Goal: Task Accomplishment & Management: Use online tool/utility

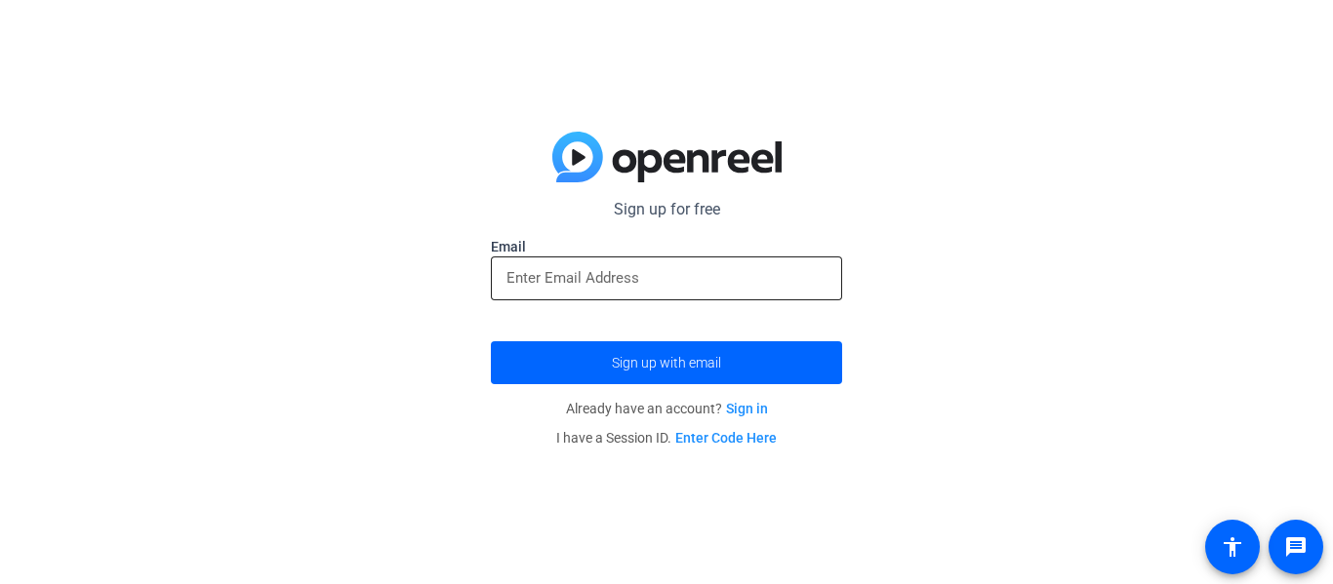
click at [590, 271] on input "email" at bounding box center [666, 277] width 320 height 23
click at [554, 275] on input "l" at bounding box center [666, 277] width 320 height 23
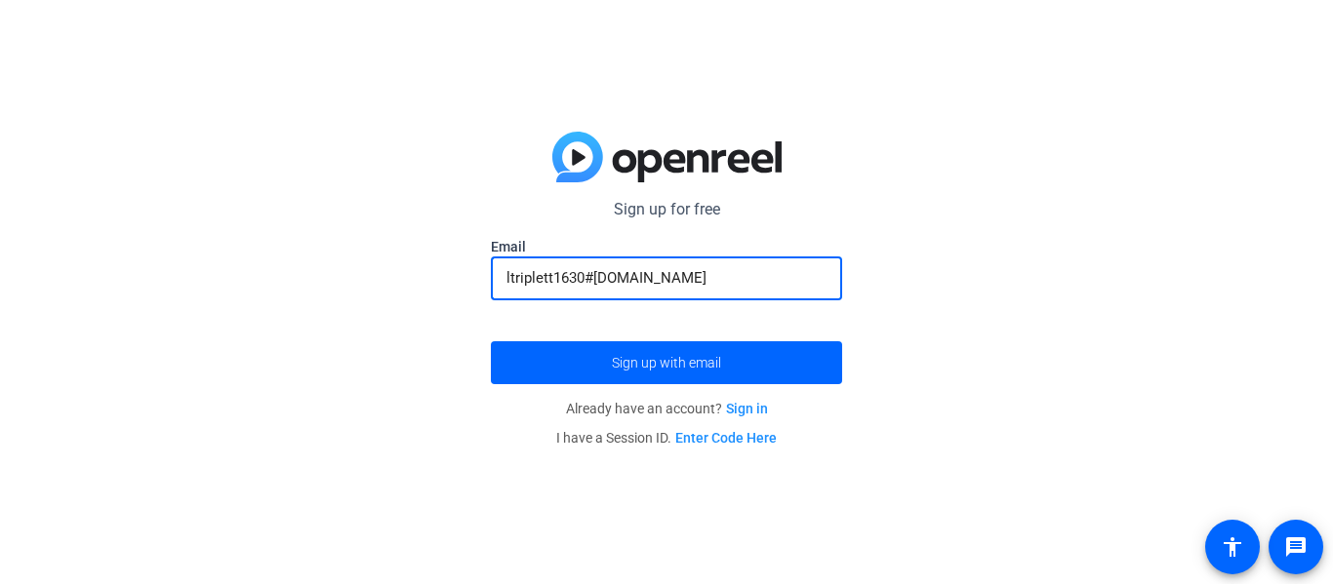
click at [491, 342] on button "Sign up with email" at bounding box center [666, 363] width 351 height 43
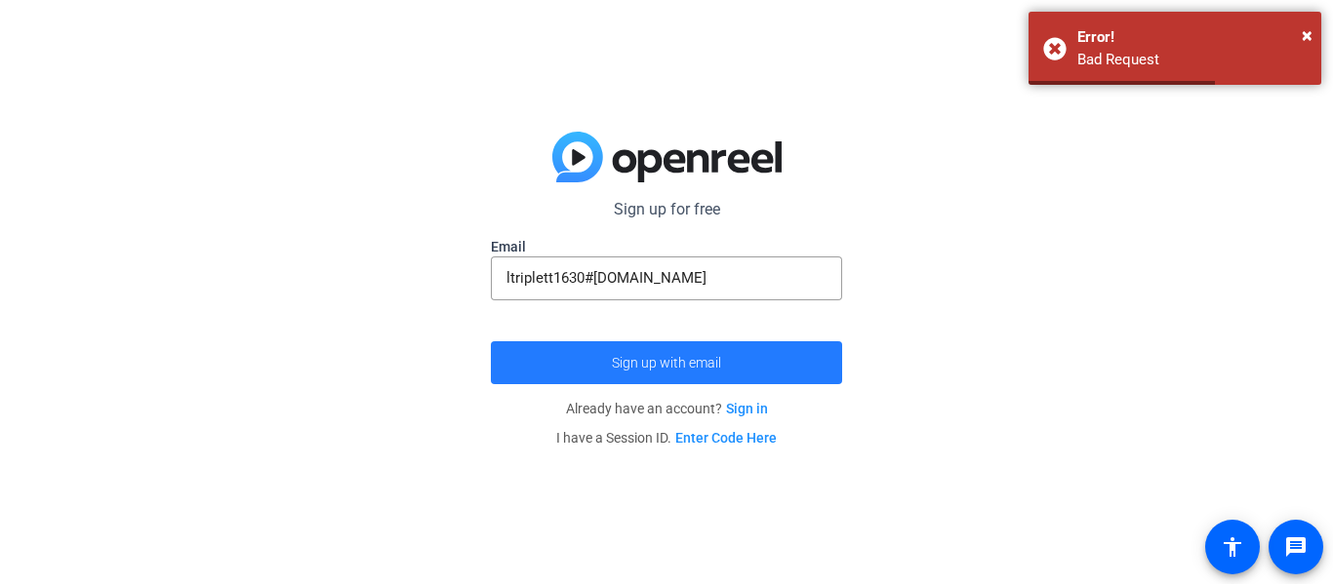
click at [693, 363] on span "Sign up with email" at bounding box center [666, 363] width 109 height 0
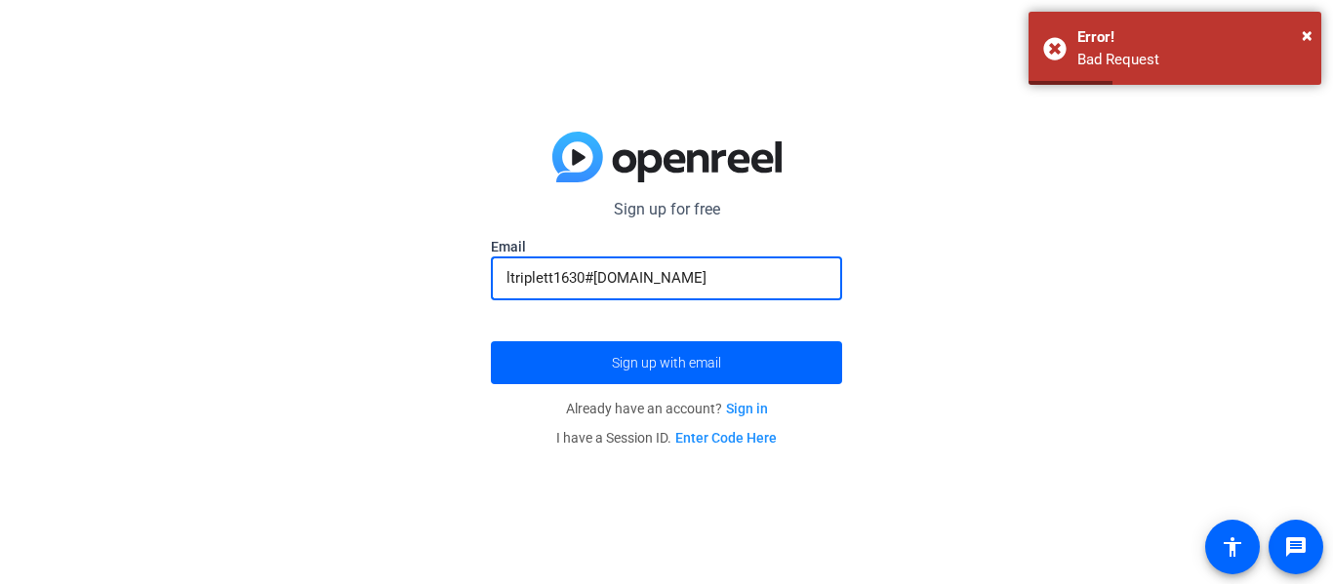
click at [594, 279] on input "ltriplett1630#[DOMAIN_NAME]" at bounding box center [666, 277] width 320 height 23
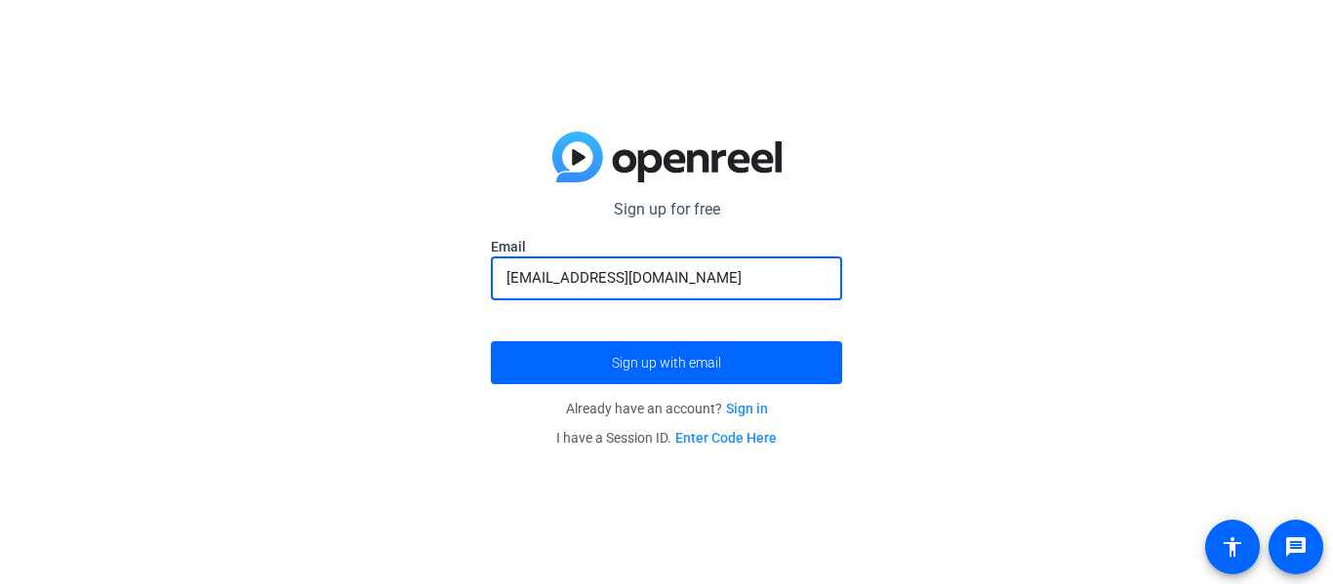
click at [491, 342] on button "Sign up with email" at bounding box center [666, 363] width 351 height 43
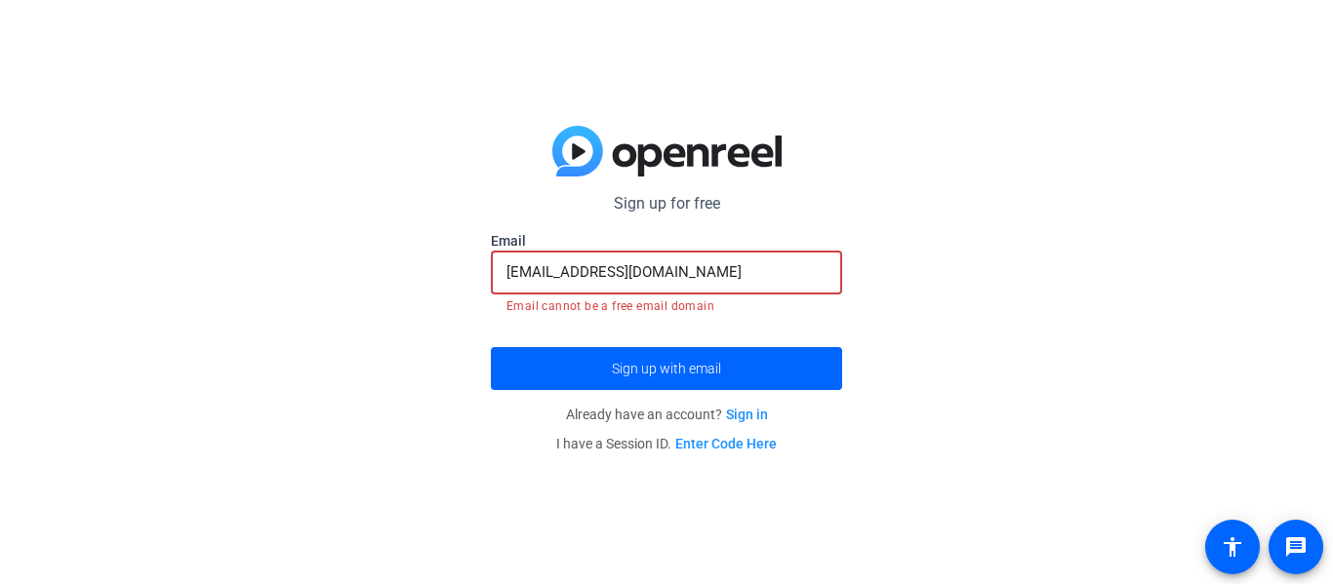
drag, startPoint x: 688, startPoint y: 272, endPoint x: 491, endPoint y: 286, distance: 197.6
click at [491, 286] on div "[EMAIL_ADDRESS][DOMAIN_NAME]" at bounding box center [666, 273] width 351 height 44
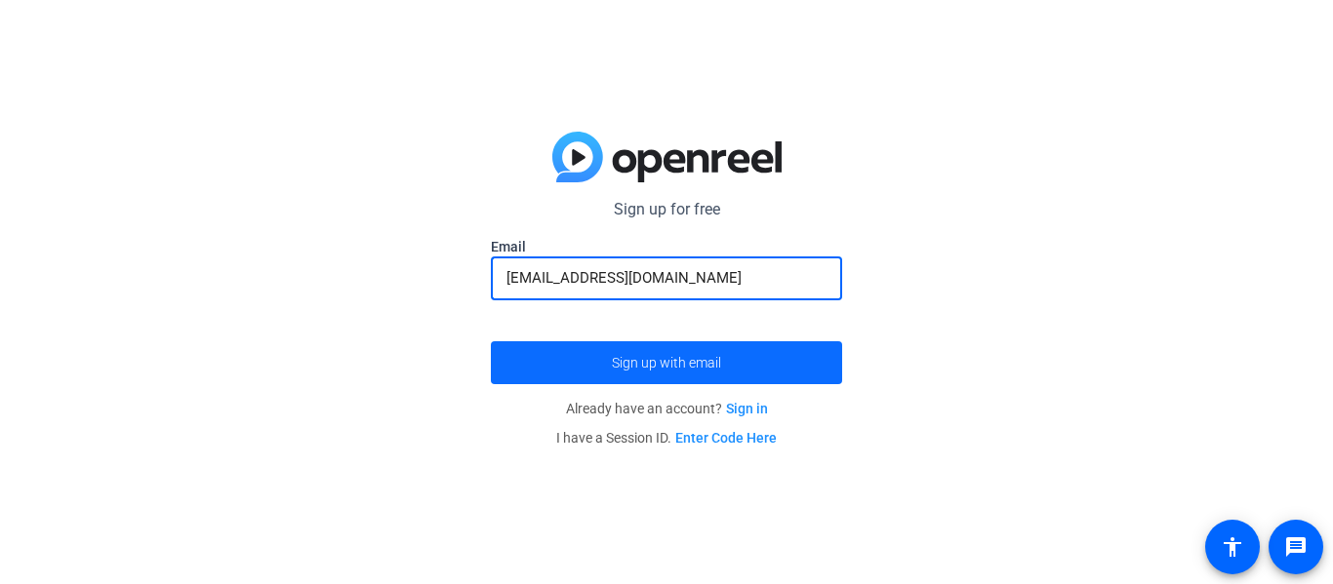
type input "[EMAIL_ADDRESS][DOMAIN_NAME]"
click at [645, 363] on span "Sign up with email" at bounding box center [666, 363] width 109 height 0
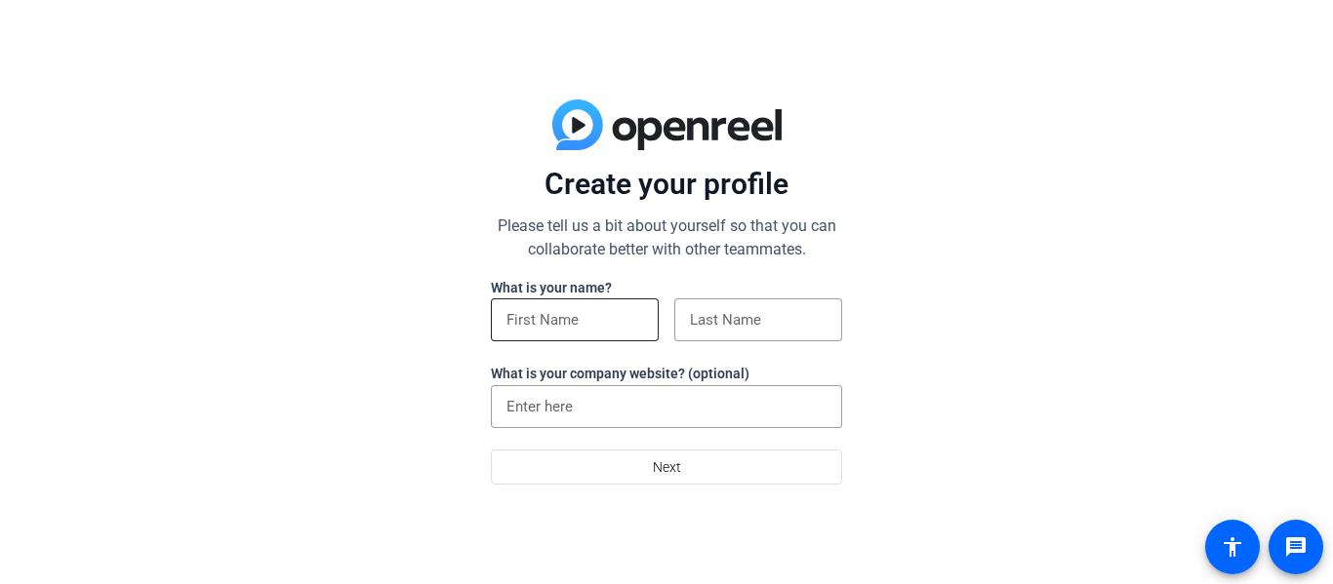
click at [595, 317] on input at bounding box center [574, 319] width 137 height 23
click at [582, 308] on input "[PERSON_NAME]" at bounding box center [574, 319] width 137 height 23
click at [582, 321] on input "[PERSON_NAME]" at bounding box center [574, 319] width 137 height 23
click at [582, 321] on input "Lacey Triplett" at bounding box center [574, 319] width 137 height 23
type input "Lacey"
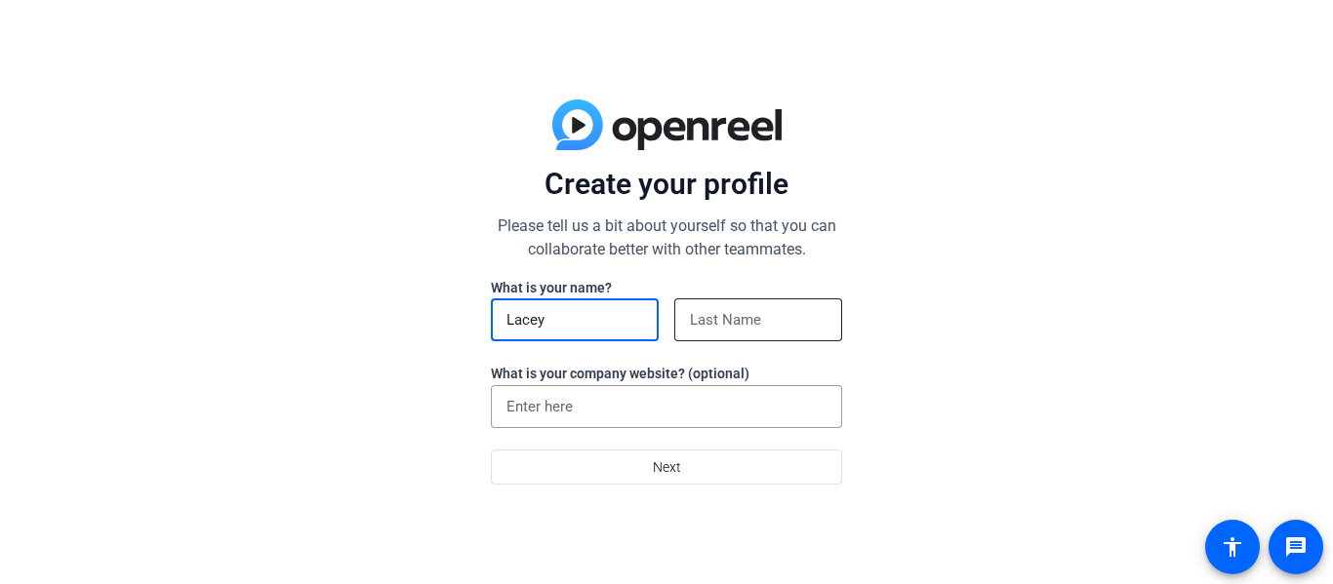
click at [773, 320] on input at bounding box center [758, 319] width 137 height 23
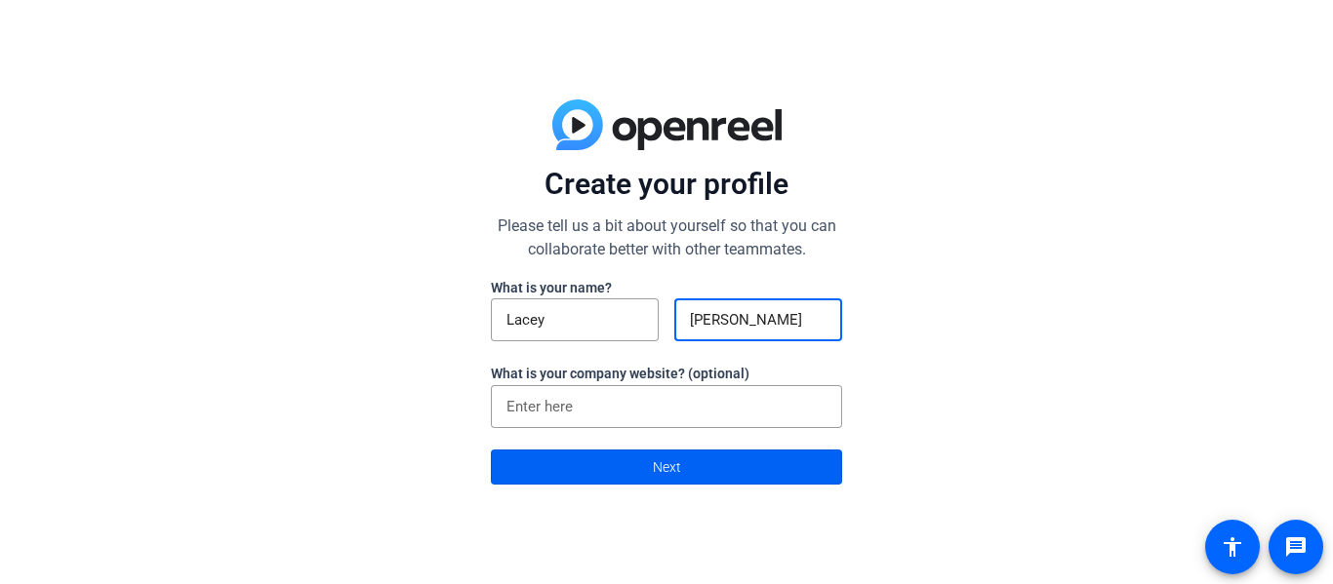
type input "Triplett"
click at [663, 482] on span "Next" at bounding box center [667, 467] width 28 height 37
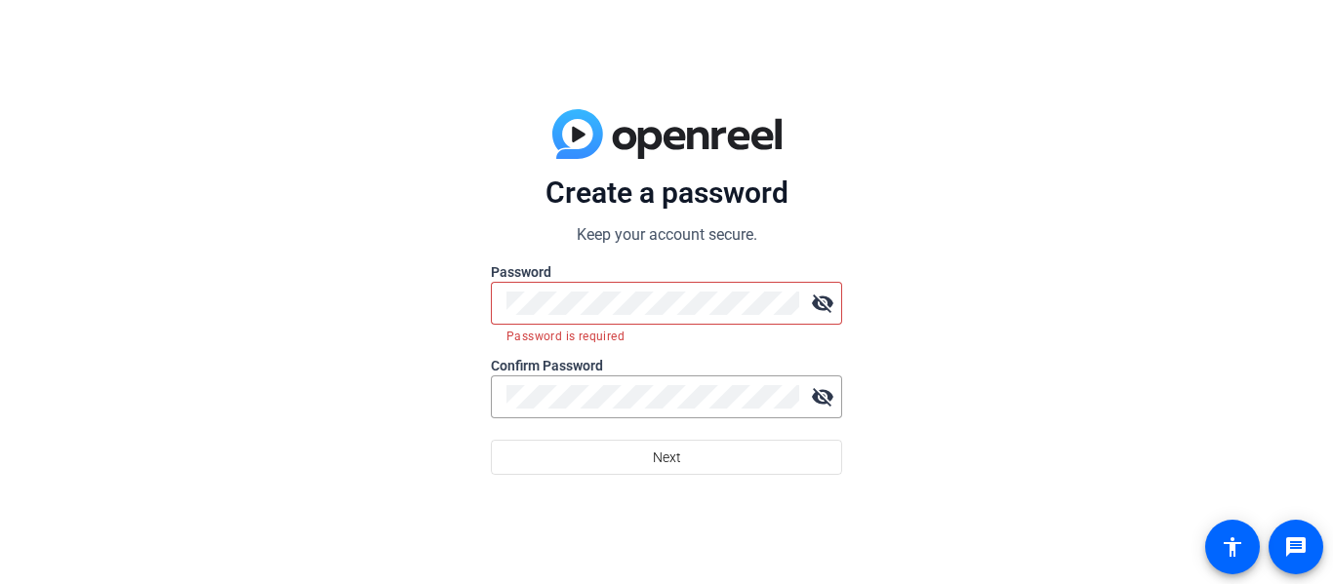
click at [1123, 231] on div "Create a password Keep your account secure. Password visibility_off Password is…" at bounding box center [666, 292] width 1333 height 584
click at [1129, 254] on div "Create a password Keep your account secure. Password visibility_off Password is…" at bounding box center [666, 292] width 1333 height 584
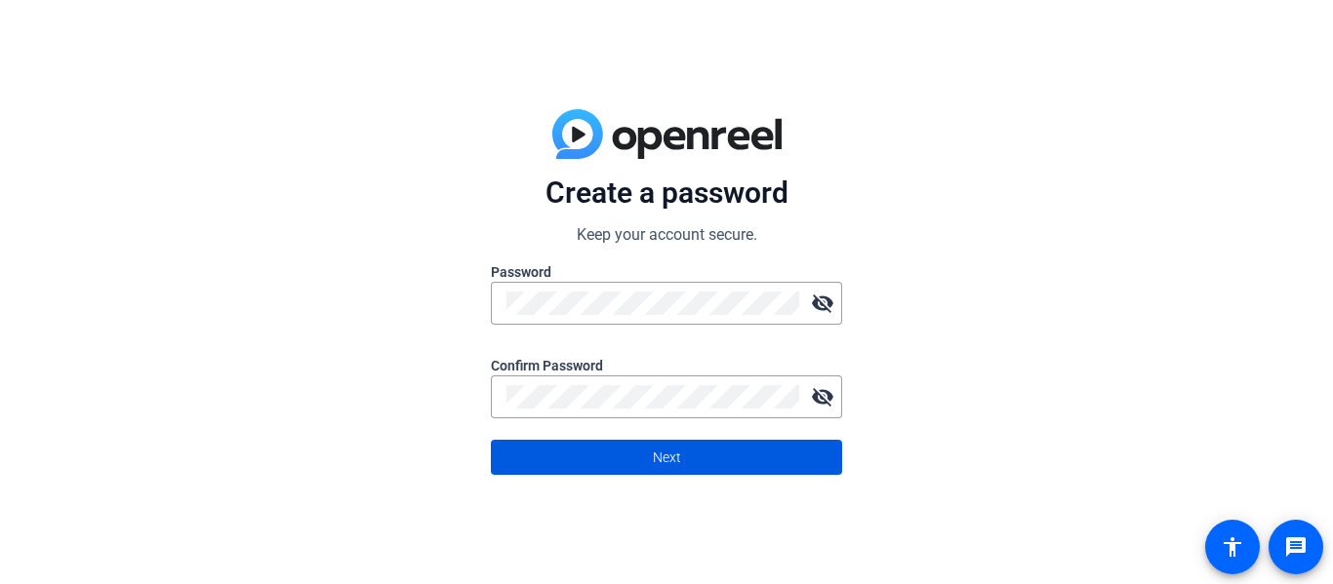
click at [728, 453] on span at bounding box center [666, 457] width 349 height 47
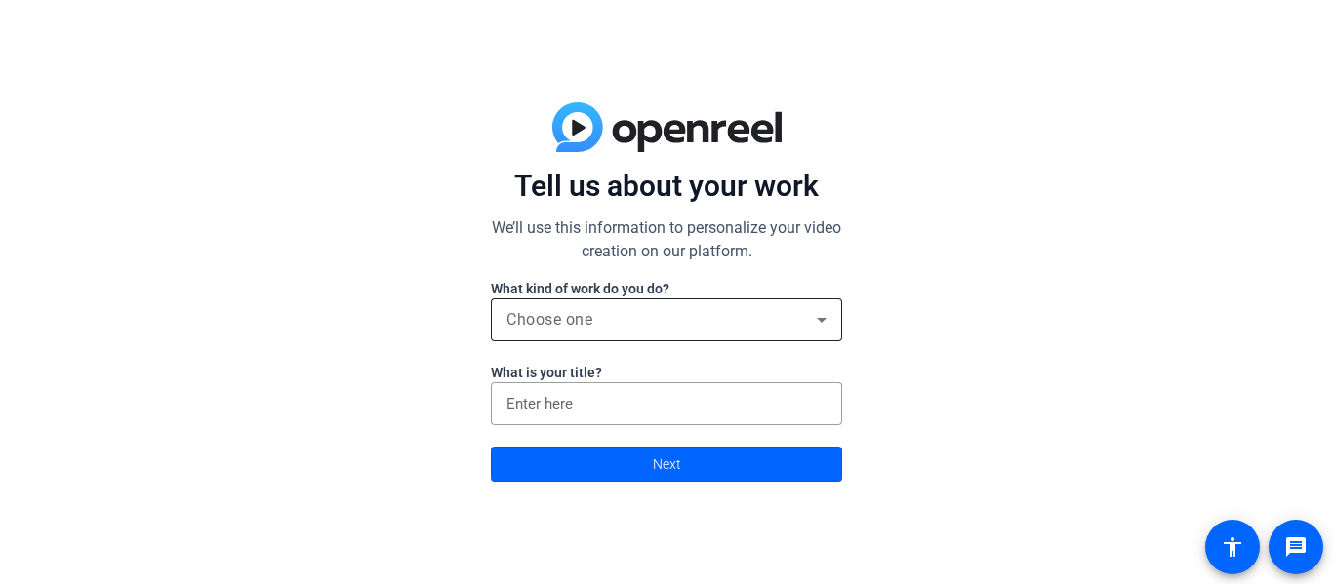
click at [592, 326] on span "Choose one" at bounding box center [549, 319] width 86 height 19
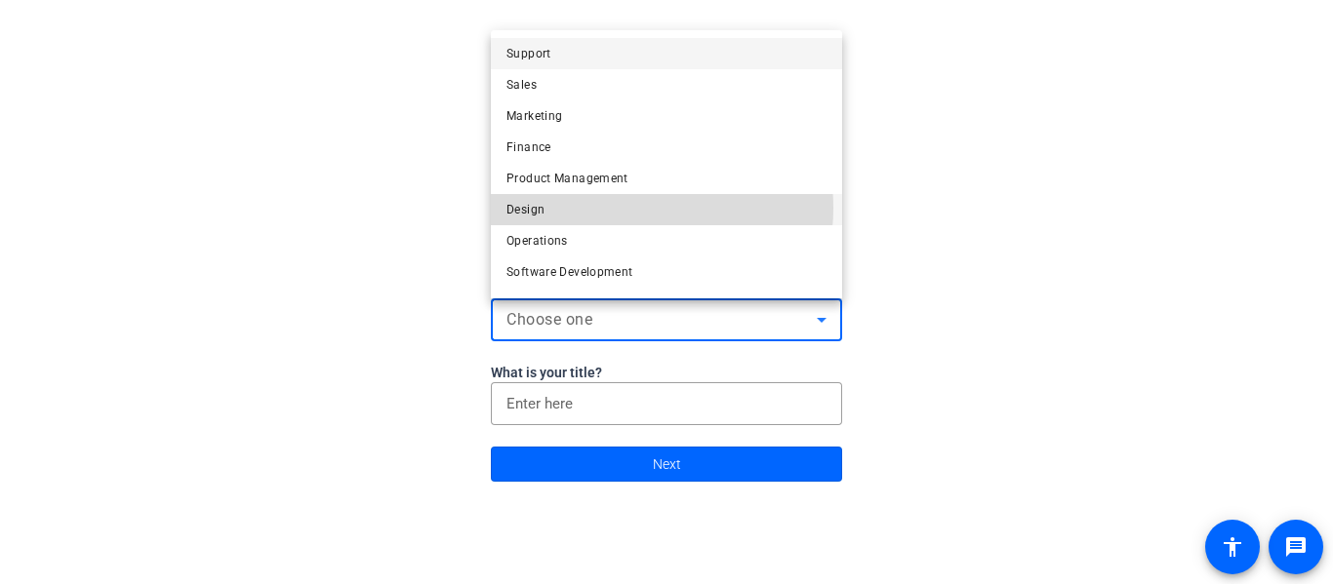
click at [626, 208] on mat-option "Design" at bounding box center [666, 209] width 351 height 31
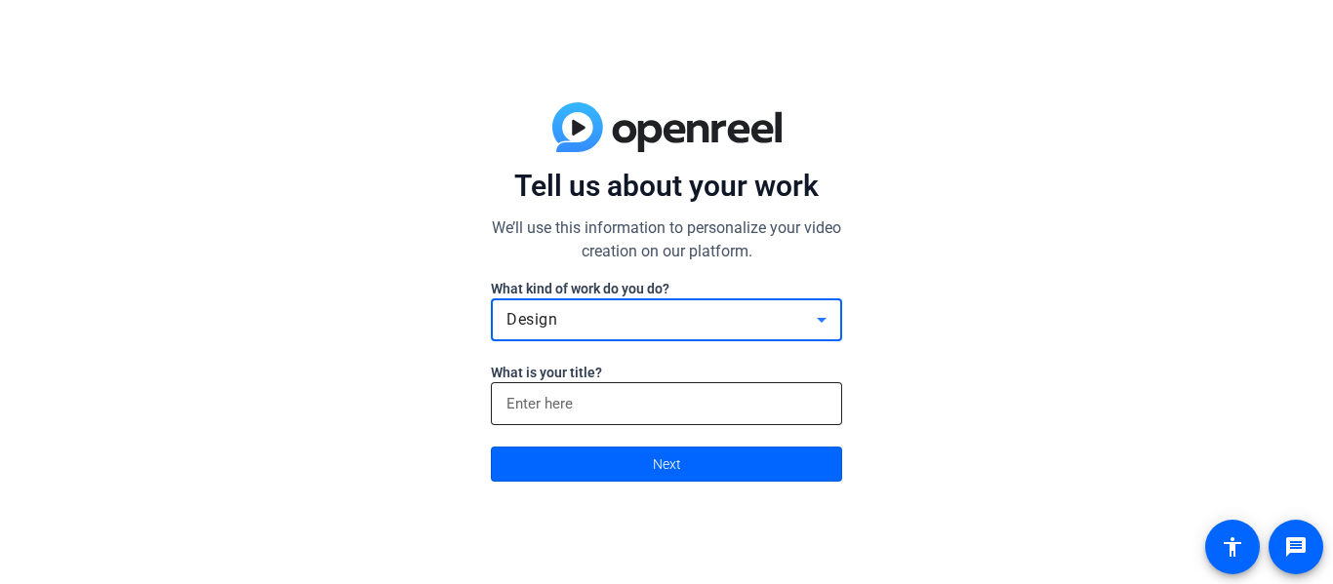
click at [629, 405] on input at bounding box center [666, 403] width 320 height 23
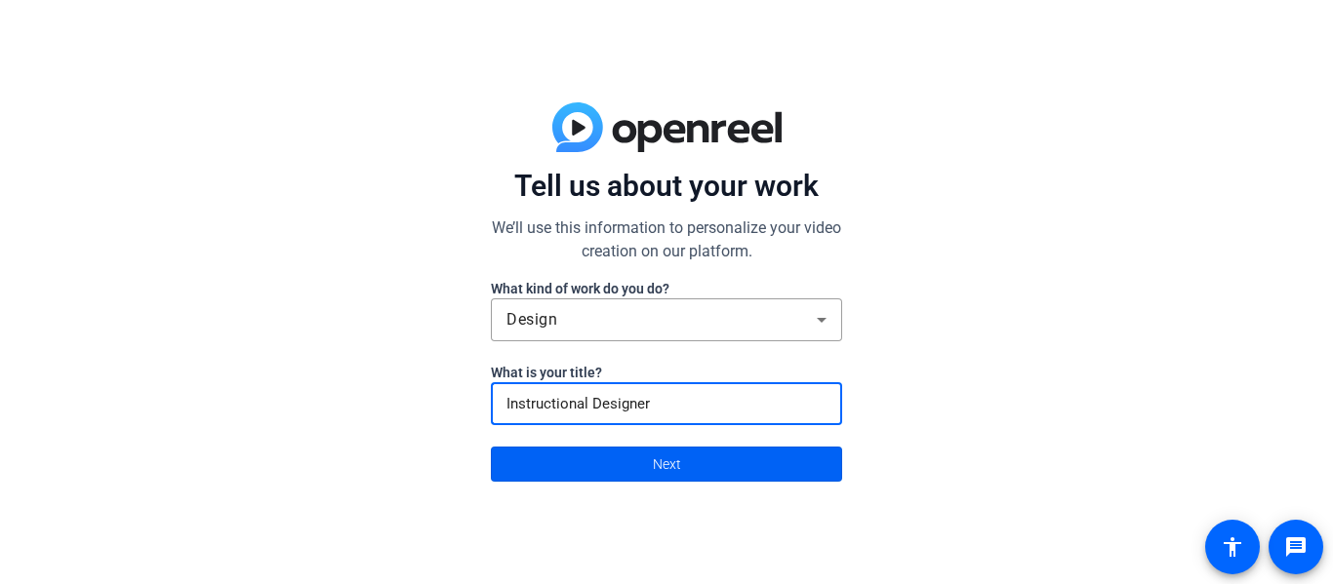
type input "Instructional Designer"
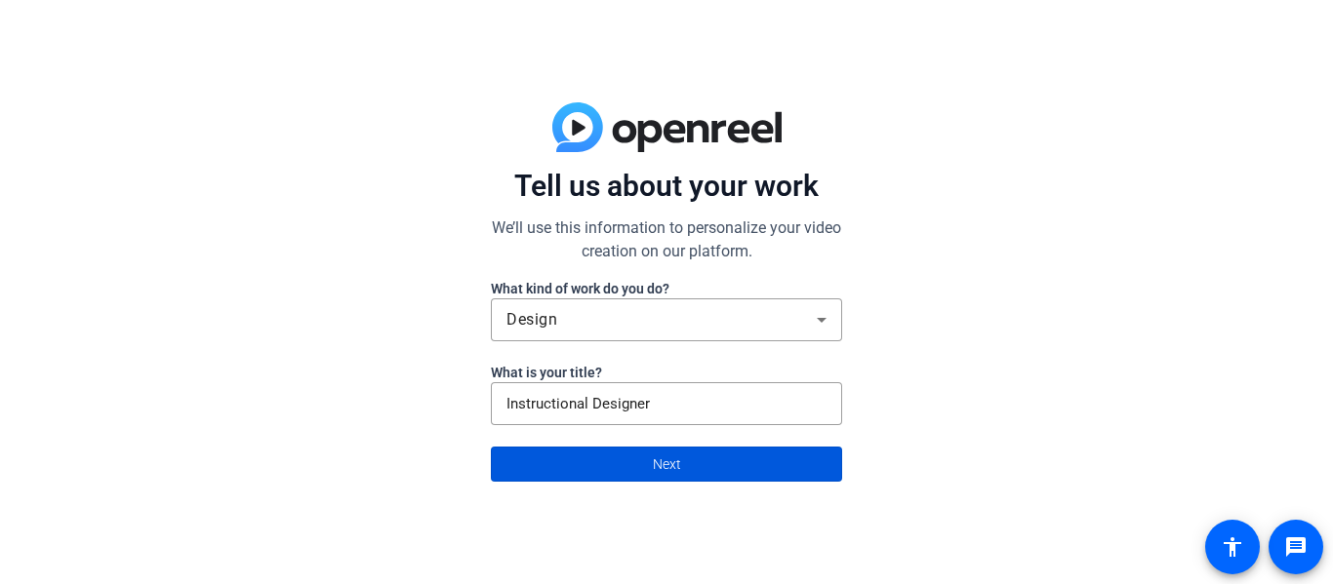
click at [708, 476] on span at bounding box center [666, 464] width 349 height 47
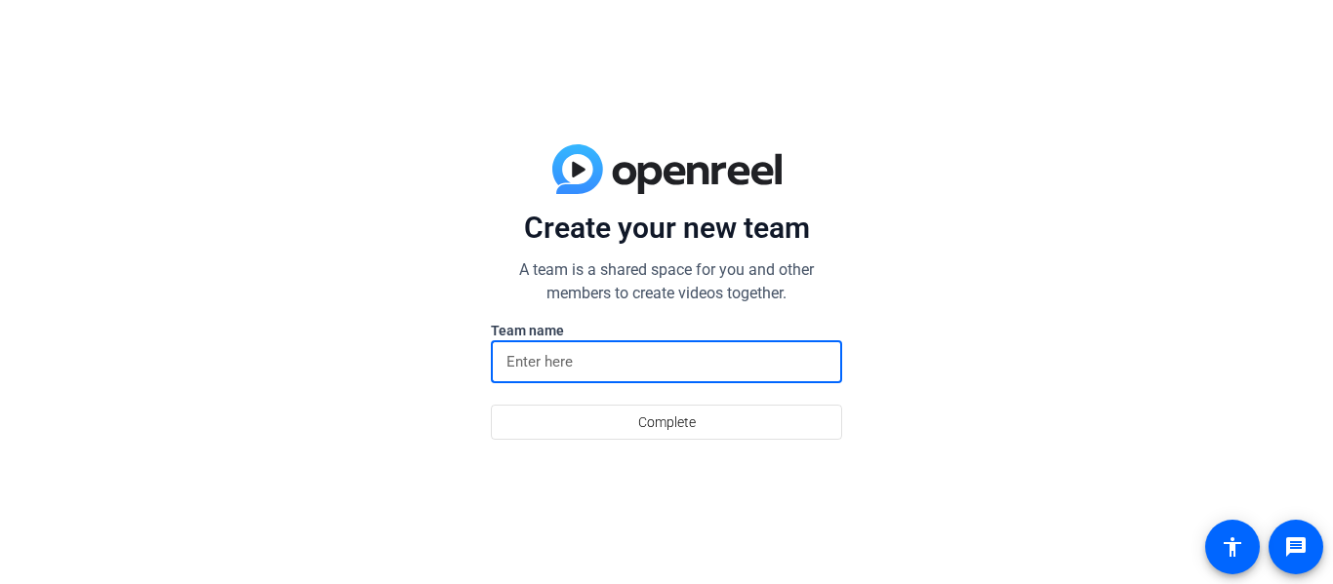
click at [561, 368] on input at bounding box center [666, 361] width 320 height 23
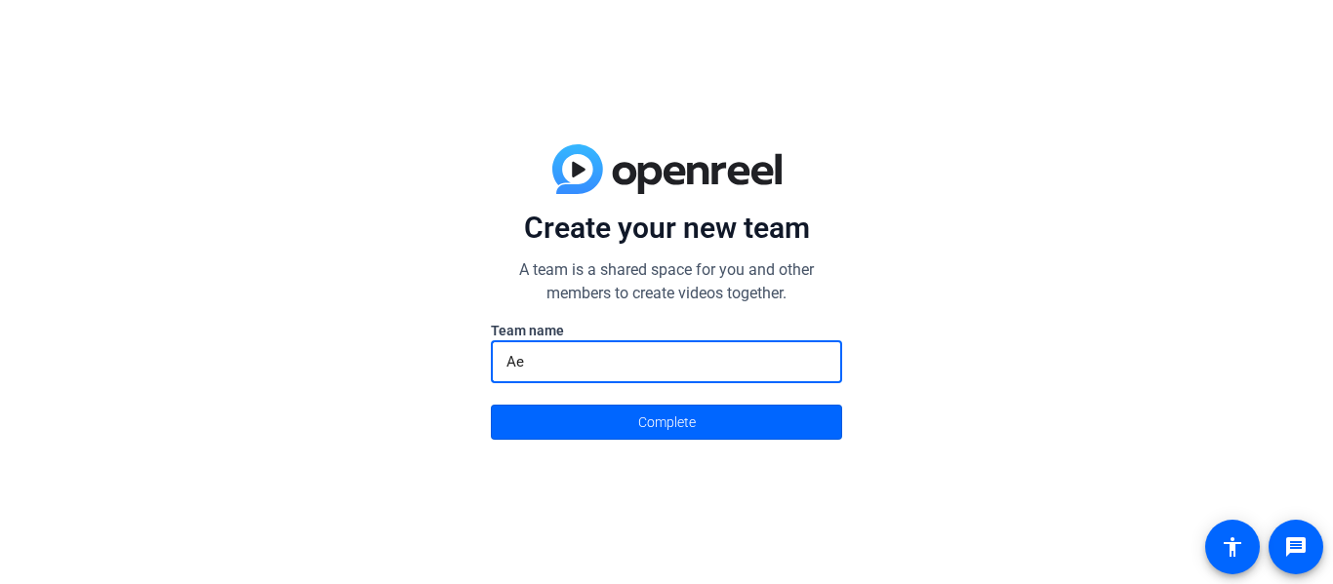
type input "A"
type input "Team Awesome"
click at [718, 415] on span at bounding box center [666, 422] width 349 height 47
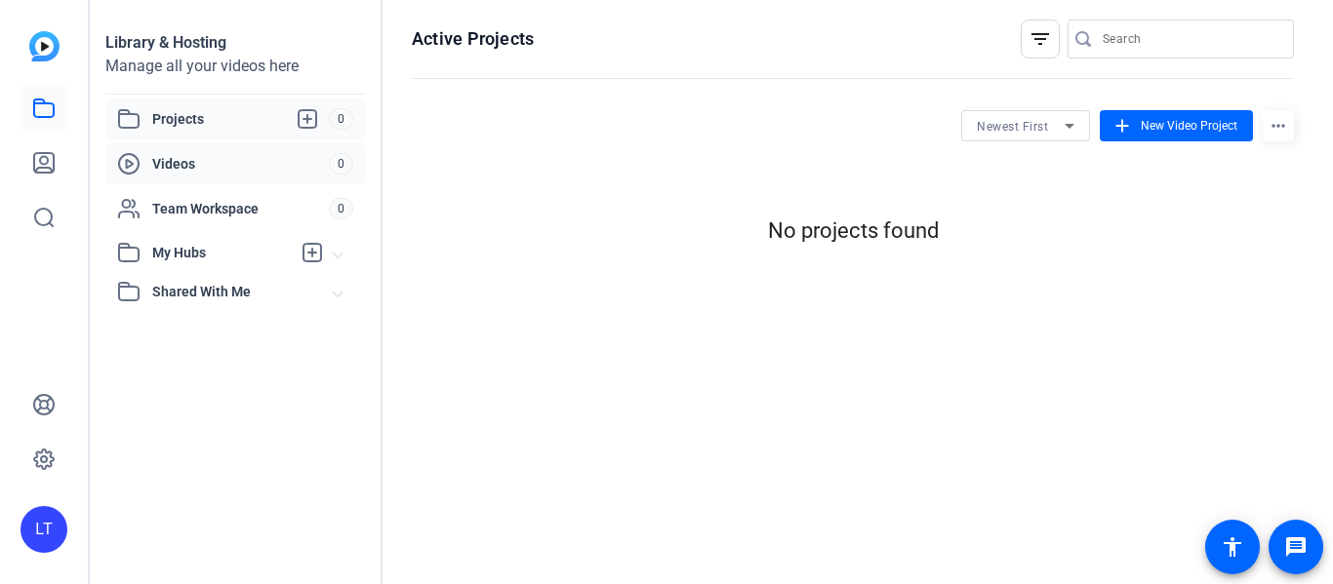
click at [218, 161] on span "Videos" at bounding box center [240, 164] width 177 height 20
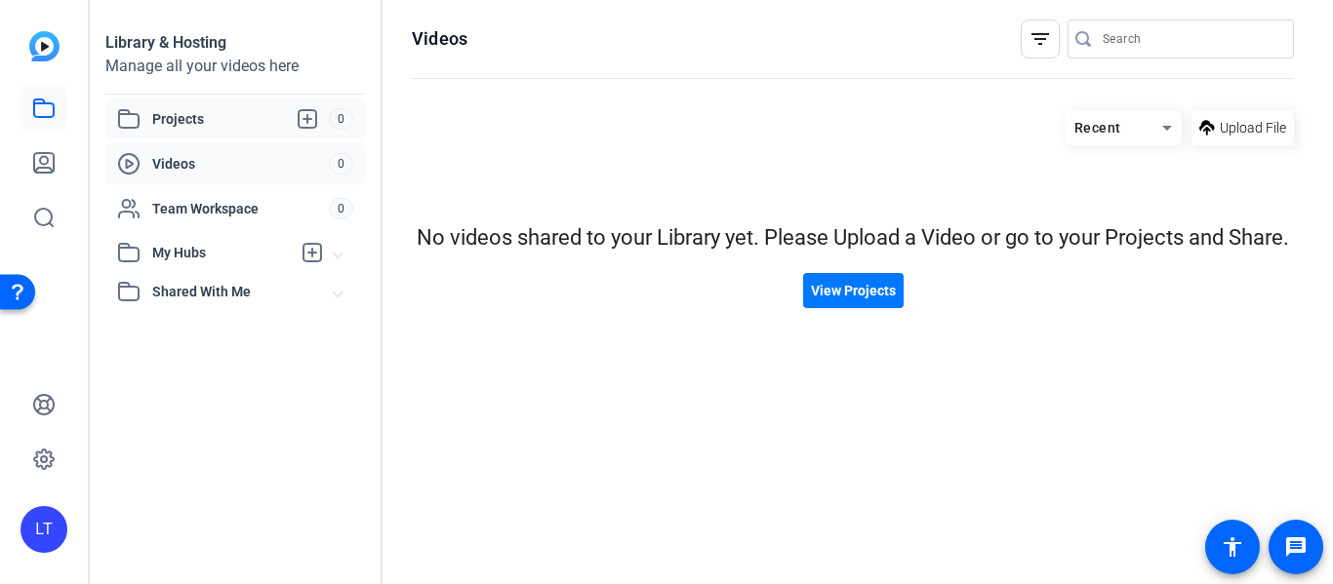
click at [201, 112] on span "Projects" at bounding box center [240, 118] width 177 height 23
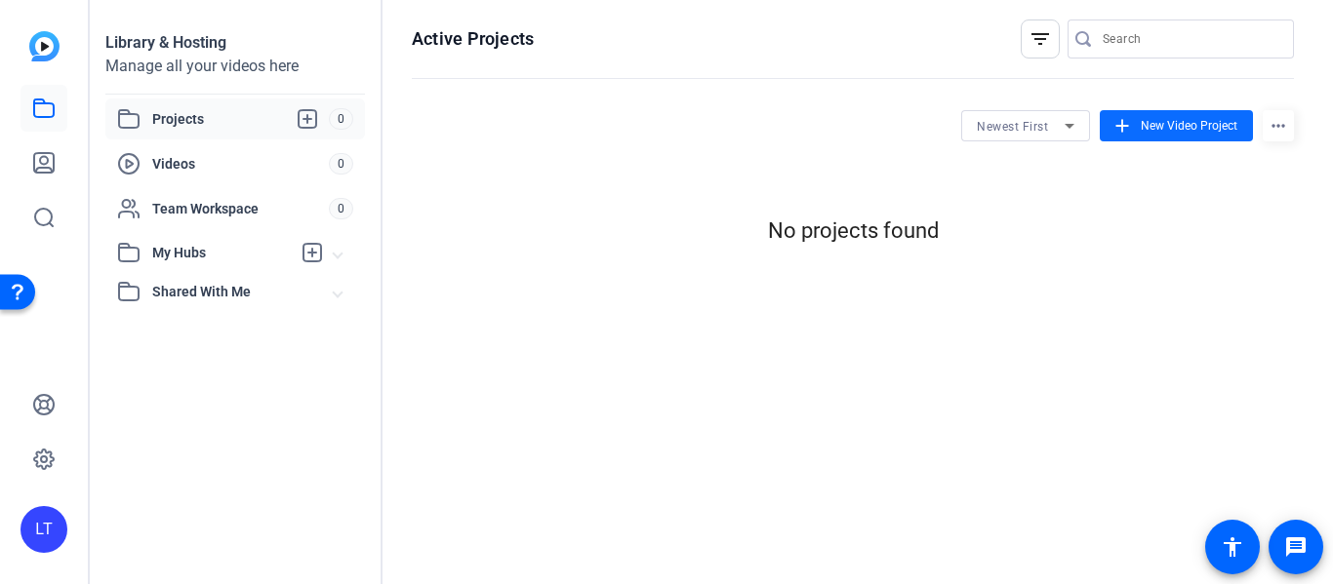
click at [1195, 125] on span "New Video Project" at bounding box center [1189, 126] width 97 height 18
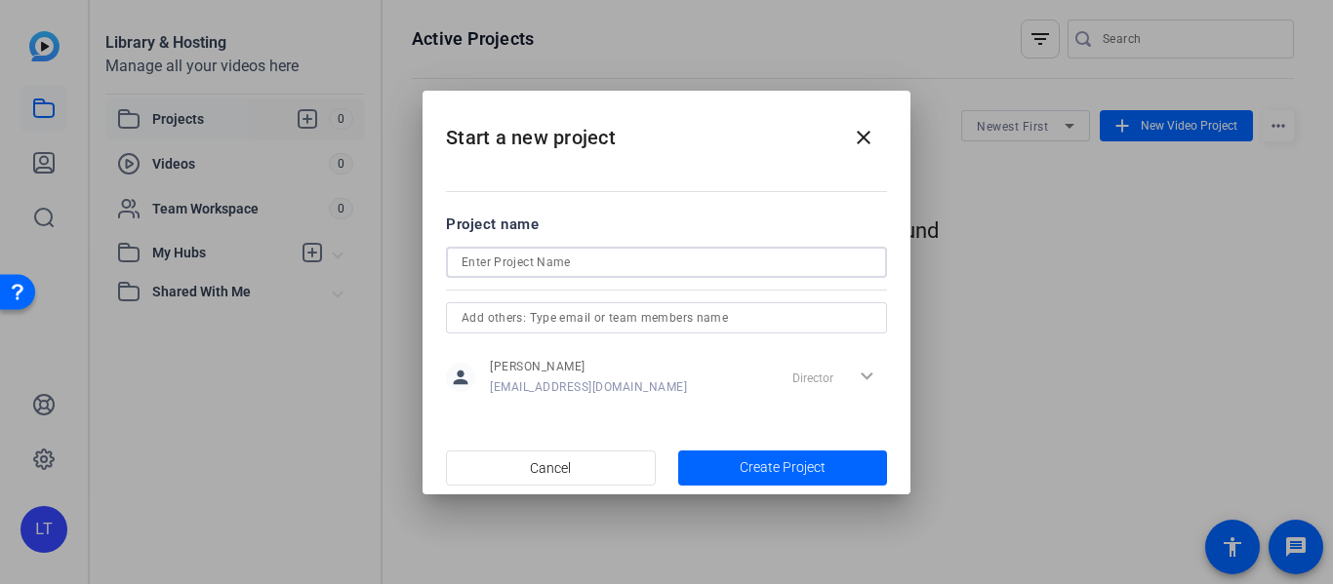
click at [515, 261] on input at bounding box center [667, 262] width 410 height 23
type input "PEEL"
click at [812, 470] on span "Create Project" at bounding box center [783, 468] width 86 height 20
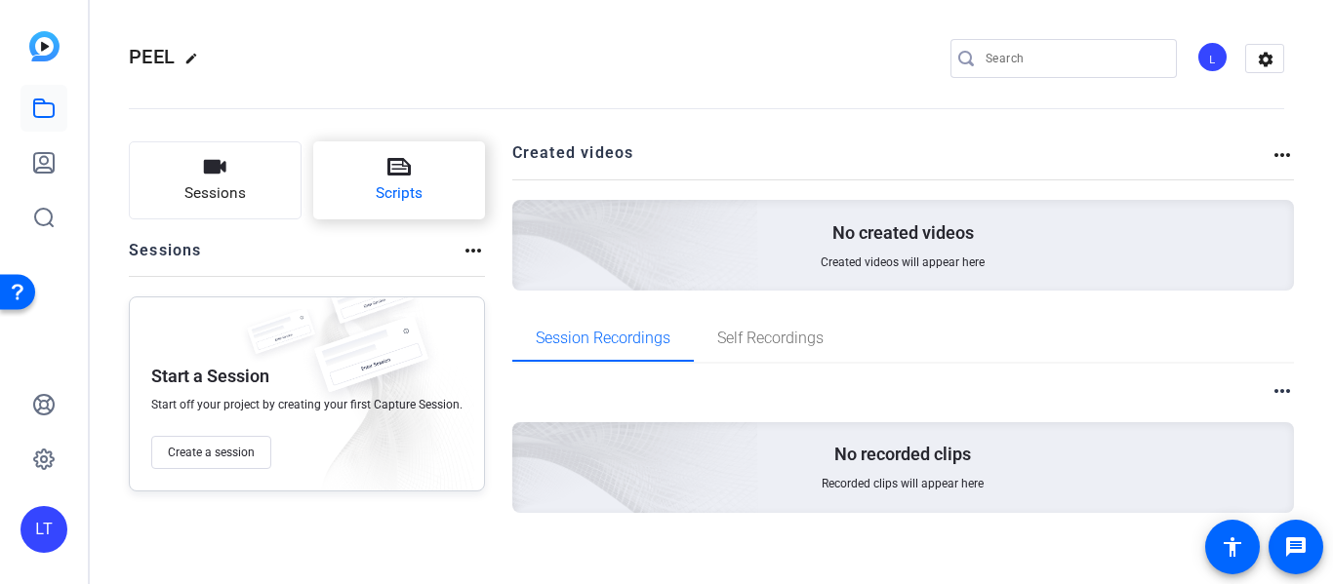
click at [397, 163] on icon at bounding box center [398, 166] width 23 height 23
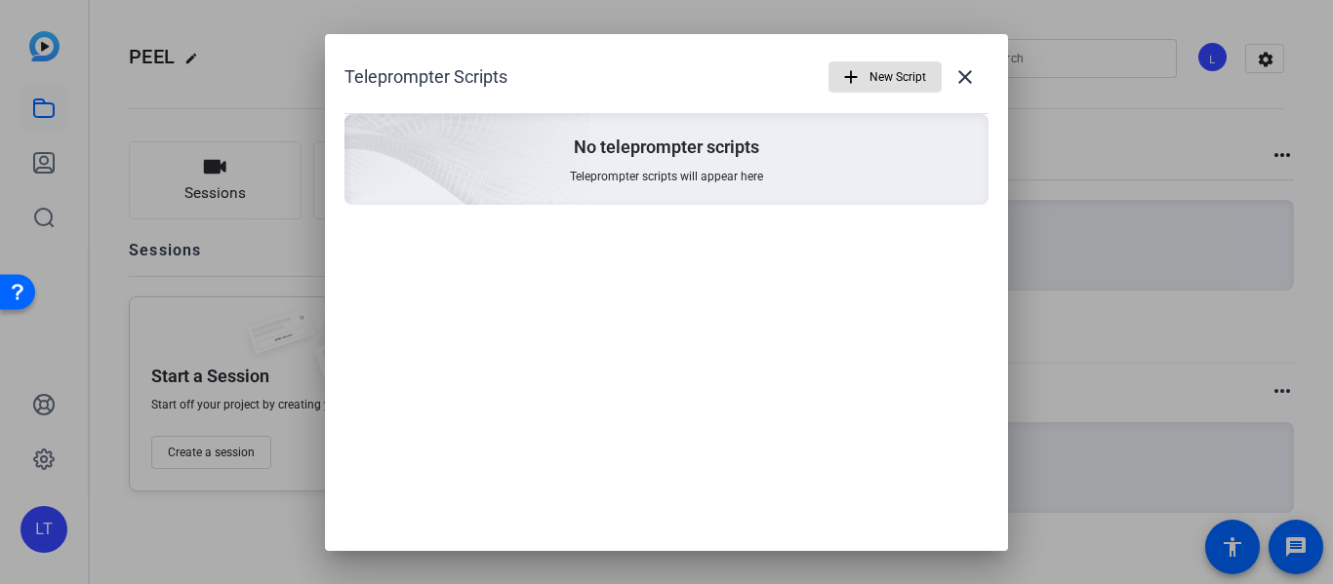
click at [901, 80] on span "New Script" at bounding box center [897, 77] width 57 height 37
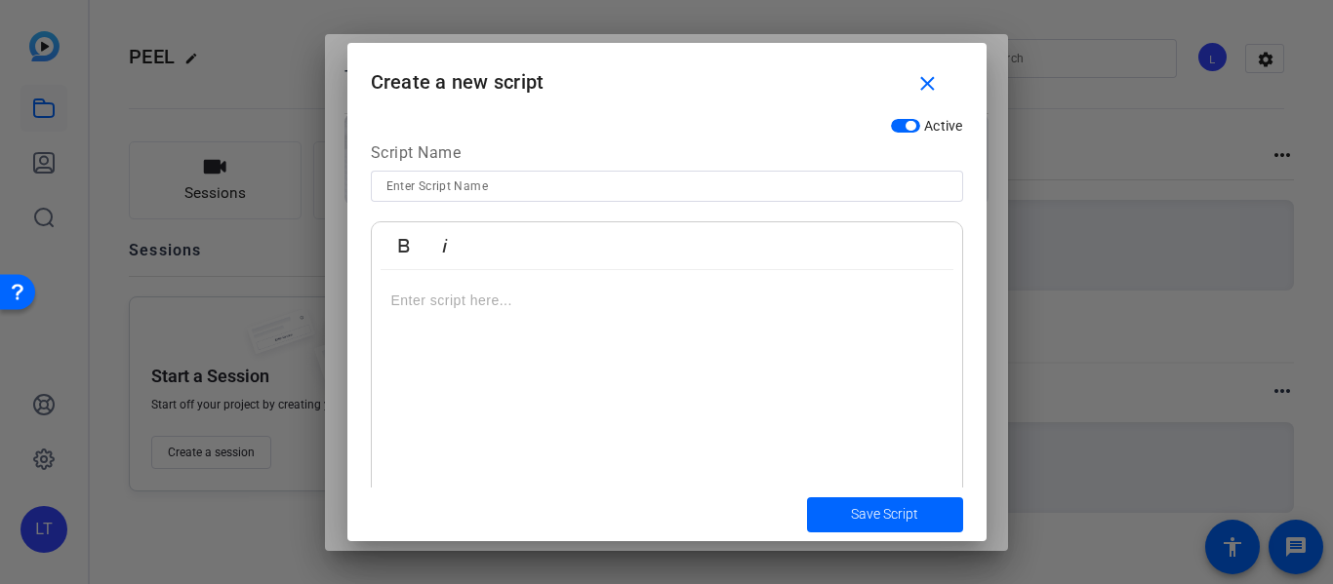
click at [429, 307] on p at bounding box center [666, 300] width 551 height 21
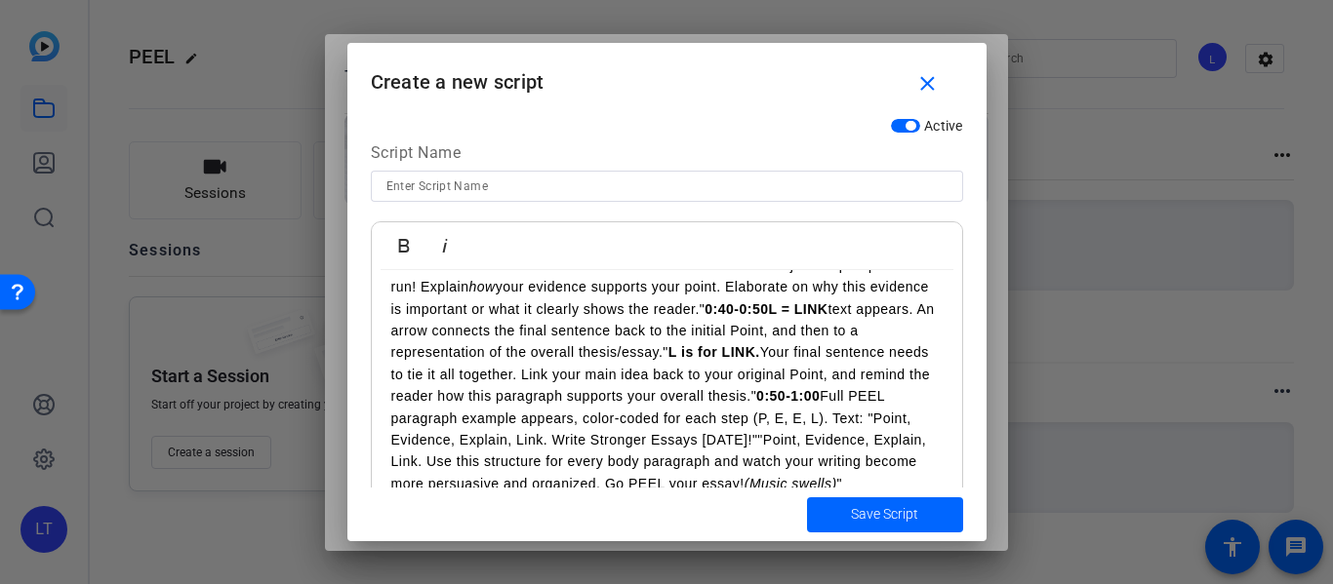
click at [449, 185] on input at bounding box center [666, 186] width 561 height 23
type input "PEEL"
click at [854, 520] on span "Save Script" at bounding box center [884, 514] width 67 height 20
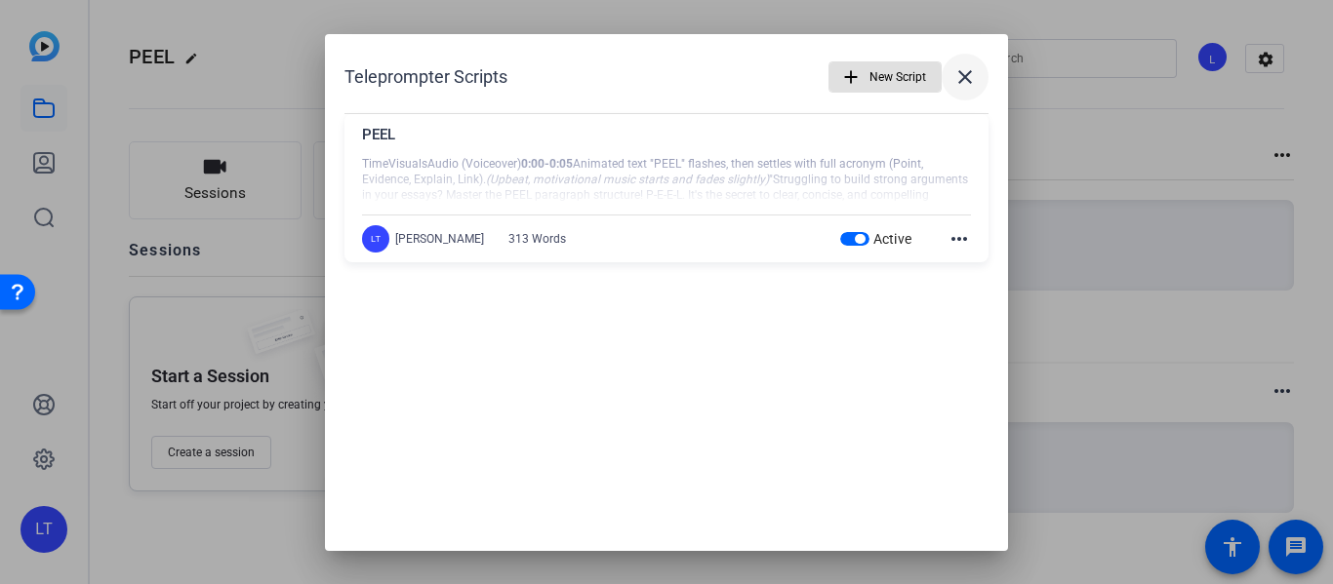
click at [968, 85] on mat-icon "close" at bounding box center [964, 76] width 23 height 23
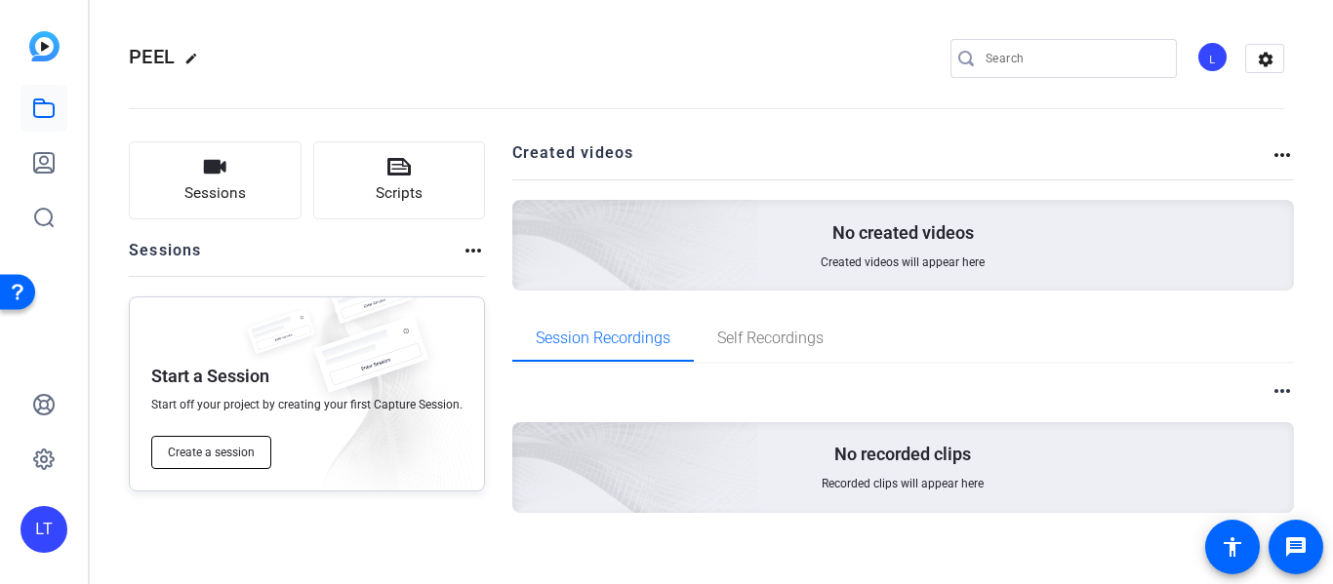
click at [226, 458] on span "Create a session" at bounding box center [211, 453] width 87 height 16
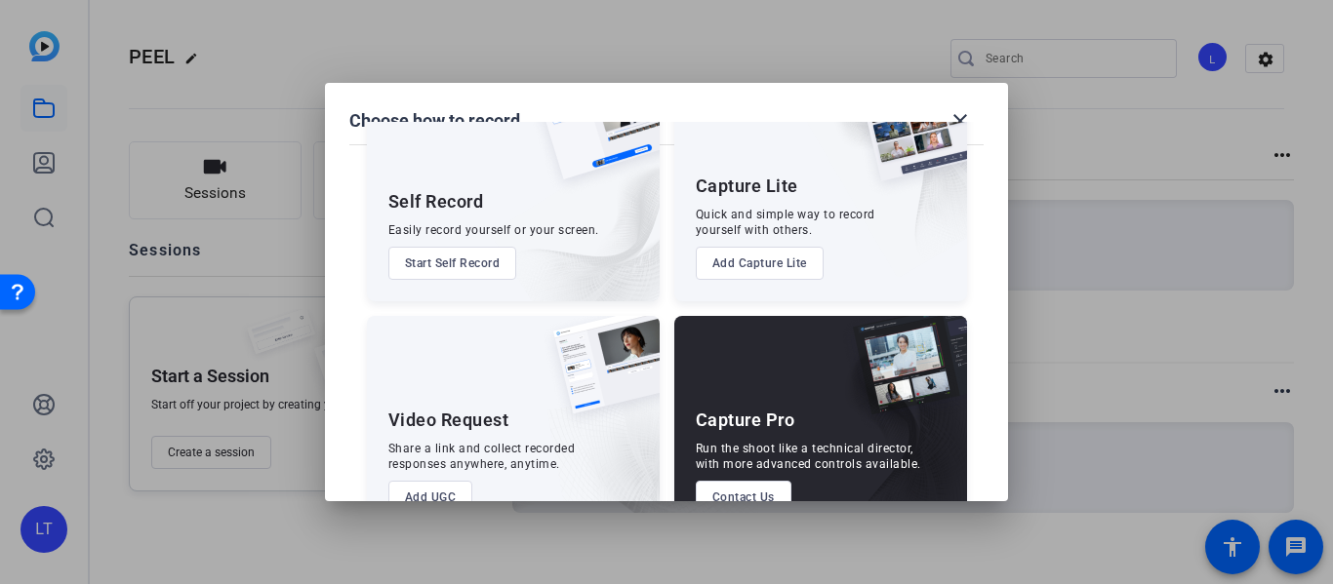
scroll to position [0, 0]
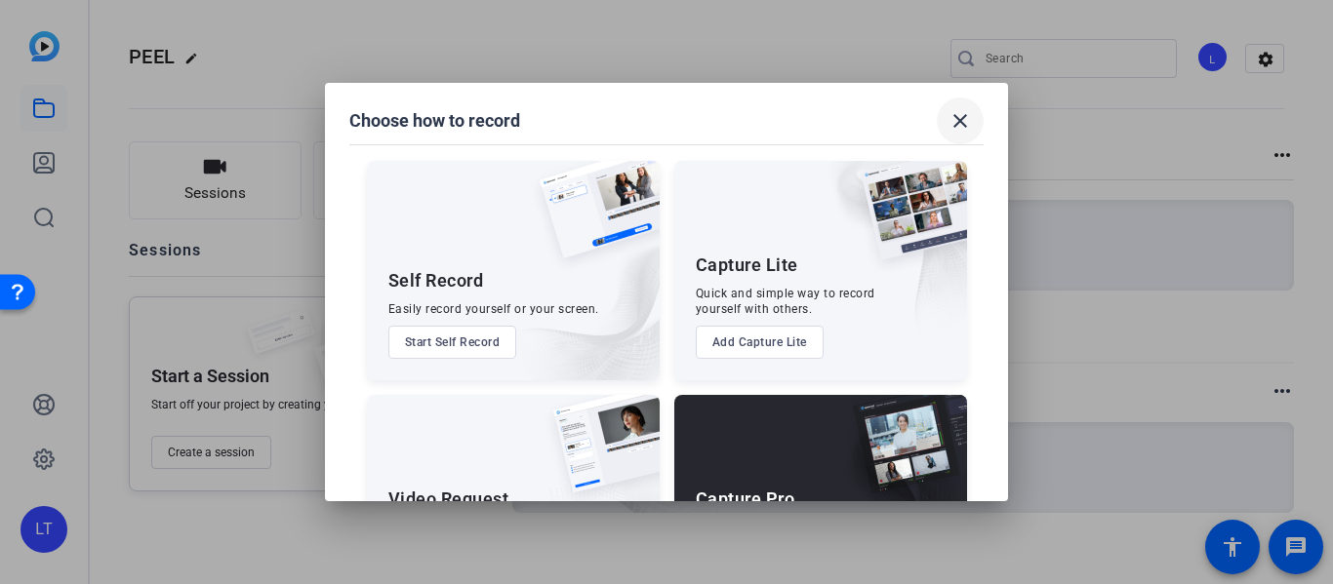
click at [969, 123] on mat-icon "close" at bounding box center [959, 120] width 23 height 23
